Goal: Task Accomplishment & Management: Manage account settings

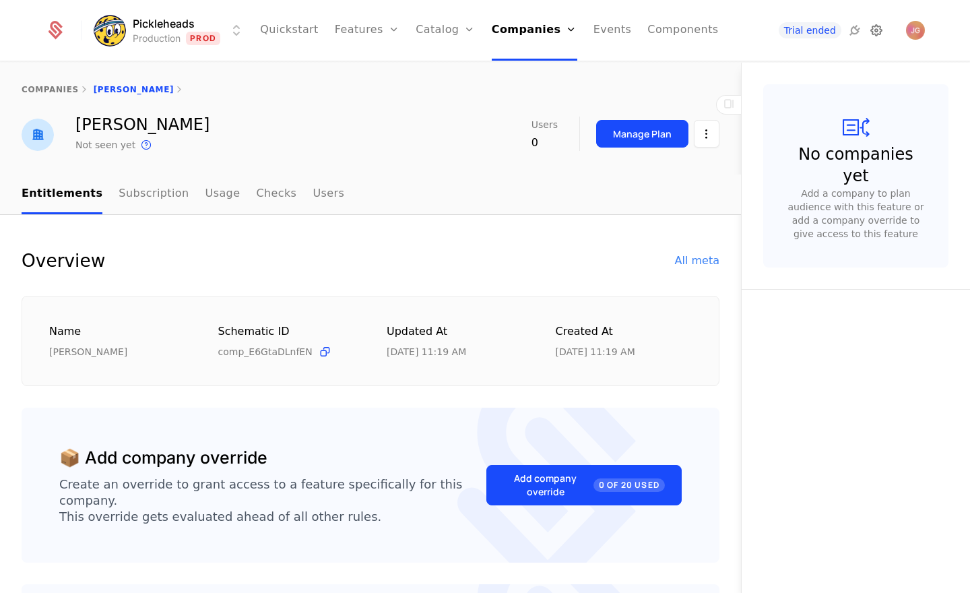
click at [881, 35] on icon at bounding box center [876, 30] width 16 height 16
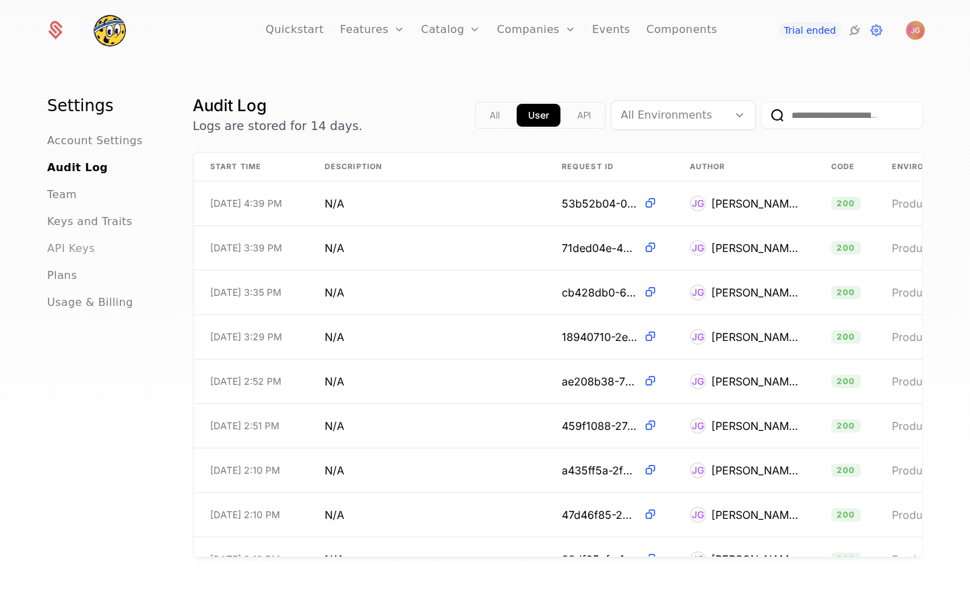
click at [84, 251] on span "API Keys" at bounding box center [71, 248] width 48 height 16
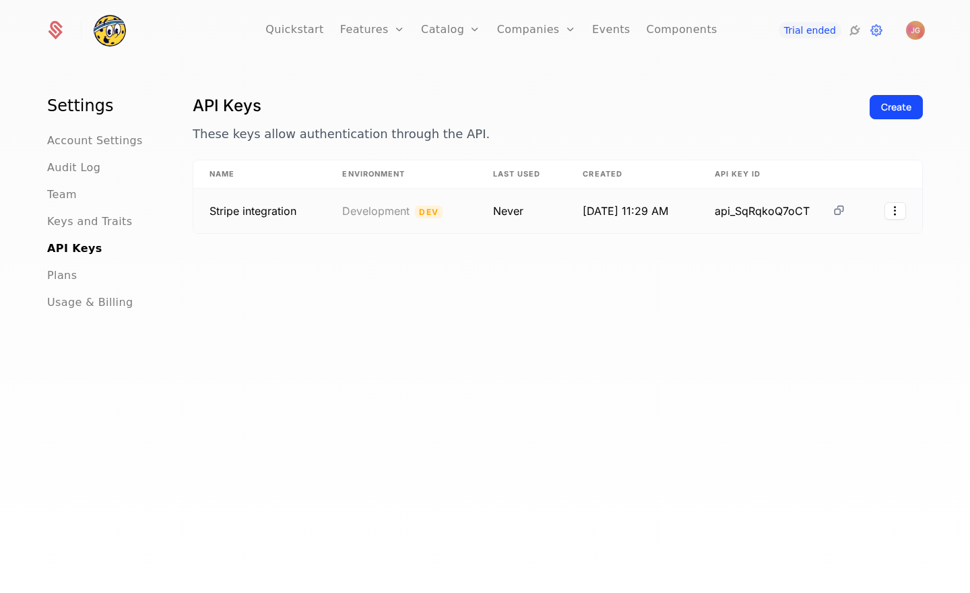
click at [839, 210] on icon at bounding box center [839, 210] width 14 height 14
click at [479, 334] on div "API Keys These keys allow authentication through the API. Create Name Environme…" at bounding box center [558, 347] width 730 height 505
click at [889, 116] on button "Create" at bounding box center [896, 107] width 53 height 24
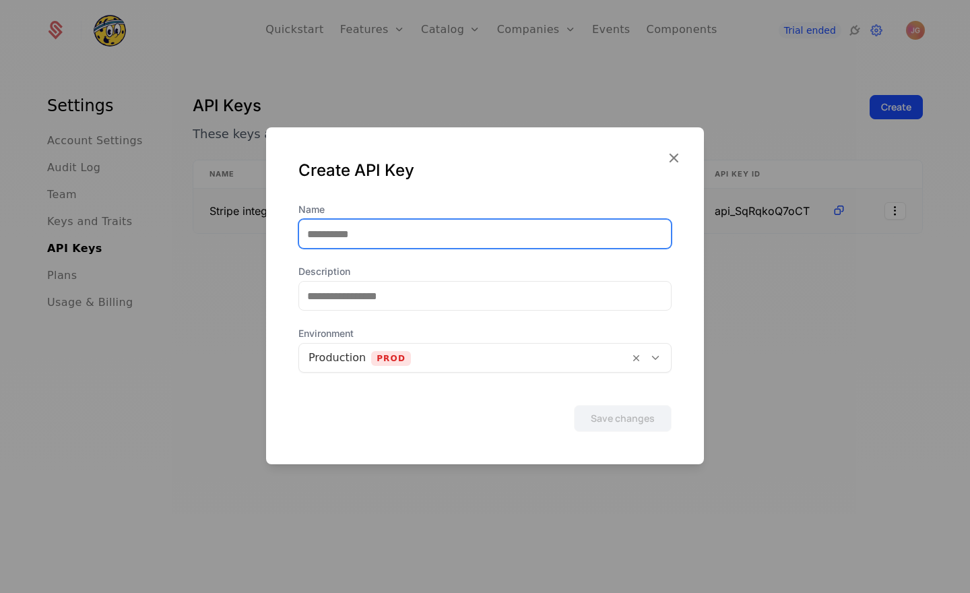
drag, startPoint x: 391, startPoint y: 245, endPoint x: 475, endPoint y: 253, distance: 84.5
click at [391, 245] on input "Name" at bounding box center [485, 234] width 372 height 28
type input "***"
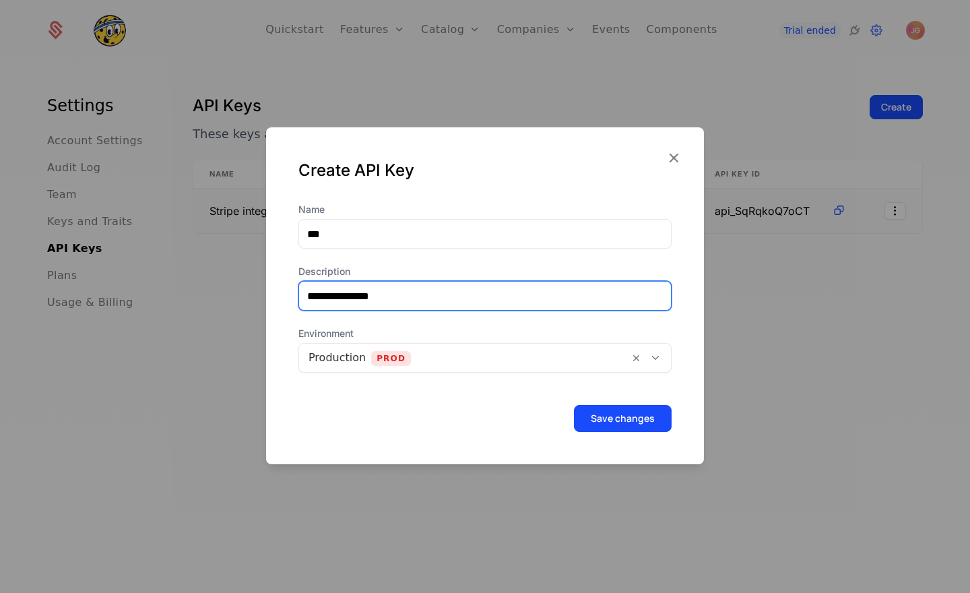
type input "**********"
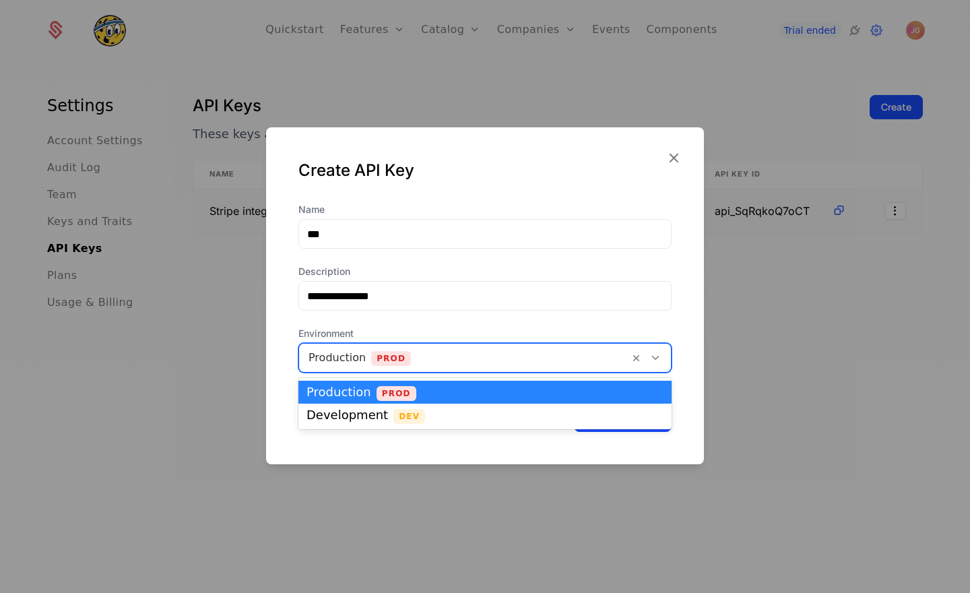
click at [654, 358] on icon at bounding box center [655, 358] width 12 height 12
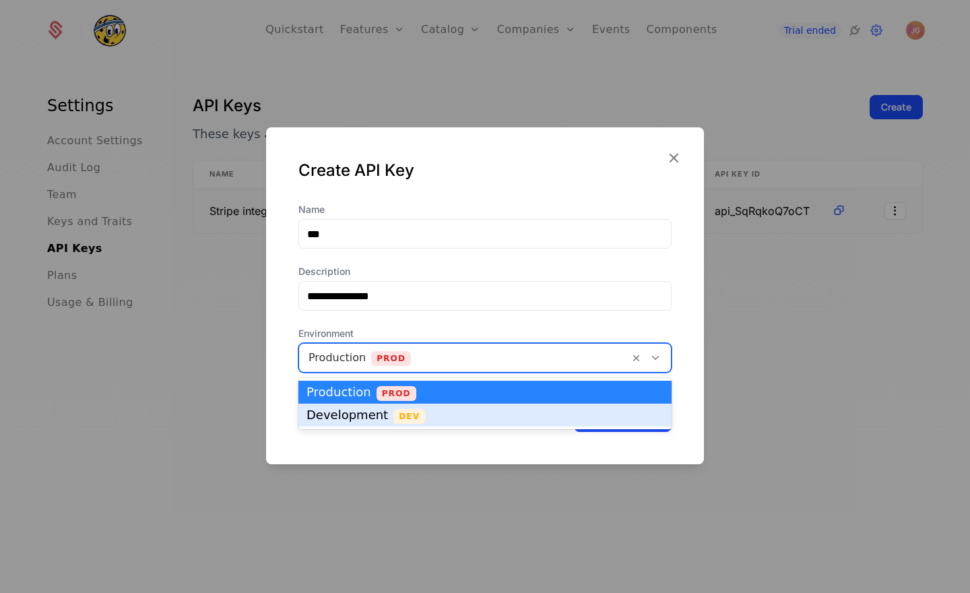
click at [630, 419] on div "Development Dev" at bounding box center [484, 415] width 357 height 12
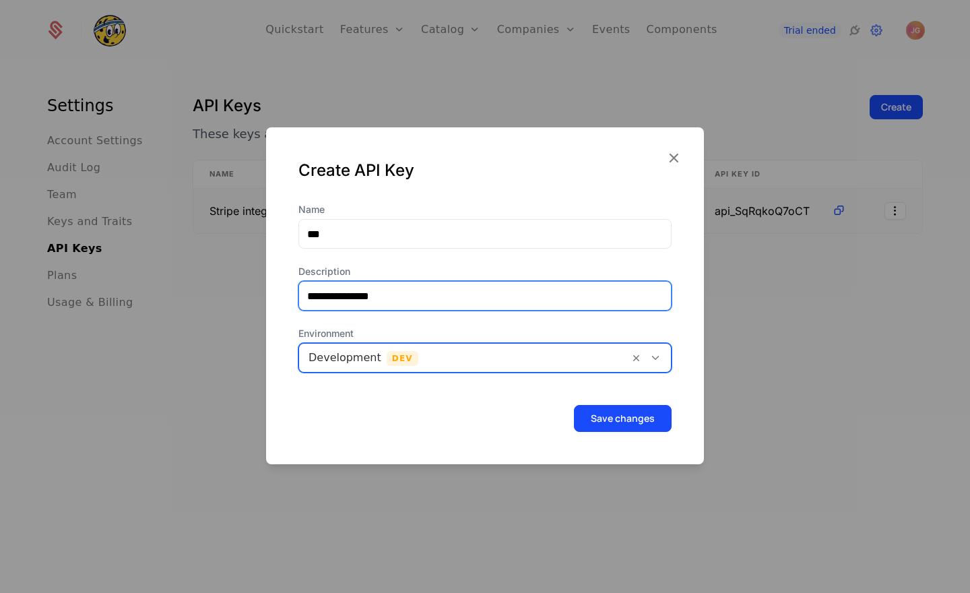
click at [407, 302] on input "**********" at bounding box center [485, 296] width 372 height 28
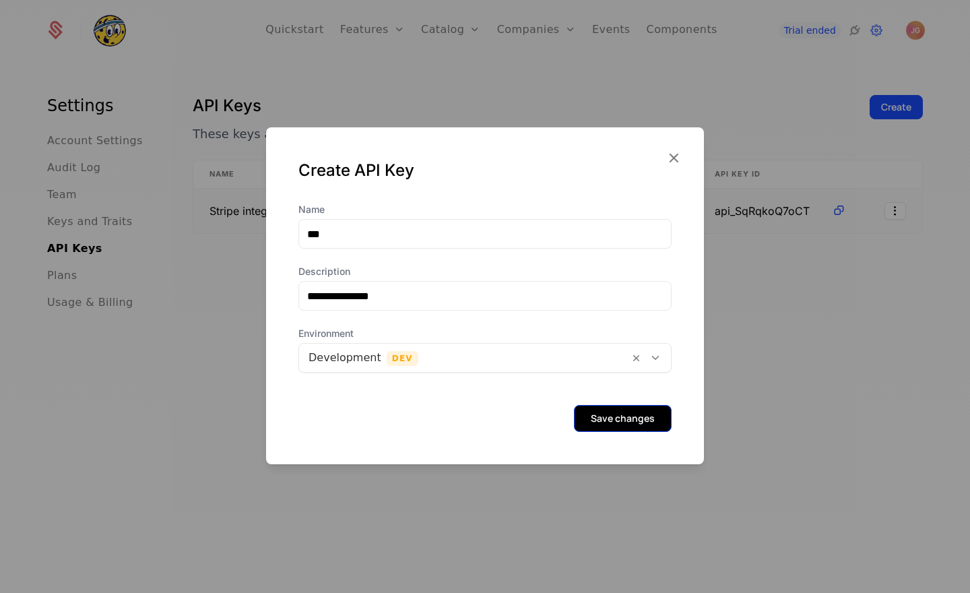
click at [638, 422] on button "Save changes" at bounding box center [623, 418] width 98 height 27
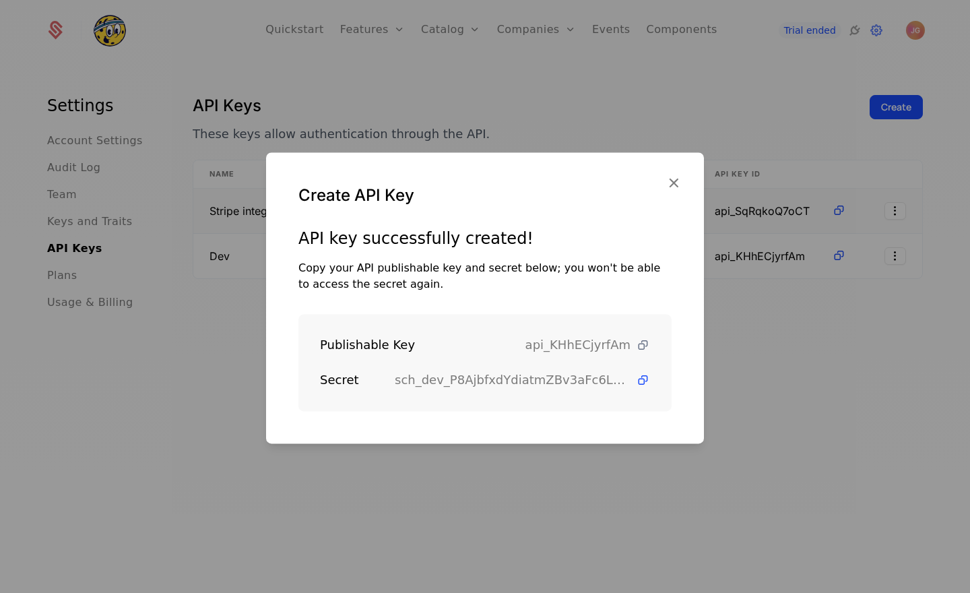
click at [641, 347] on icon at bounding box center [643, 345] width 14 height 14
click at [643, 383] on icon at bounding box center [643, 380] width 14 height 14
click at [672, 185] on icon "button" at bounding box center [674, 183] width 18 height 18
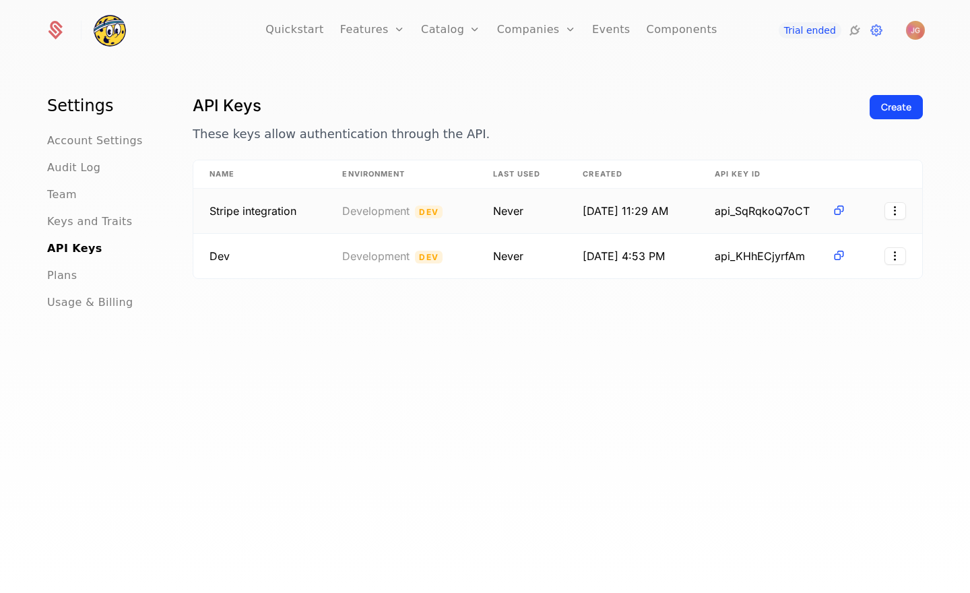
click at [520, 448] on div "API Keys These keys allow authentication through the API. Create Name Environme…" at bounding box center [558, 347] width 730 height 505
